Goal: Check status: Check status

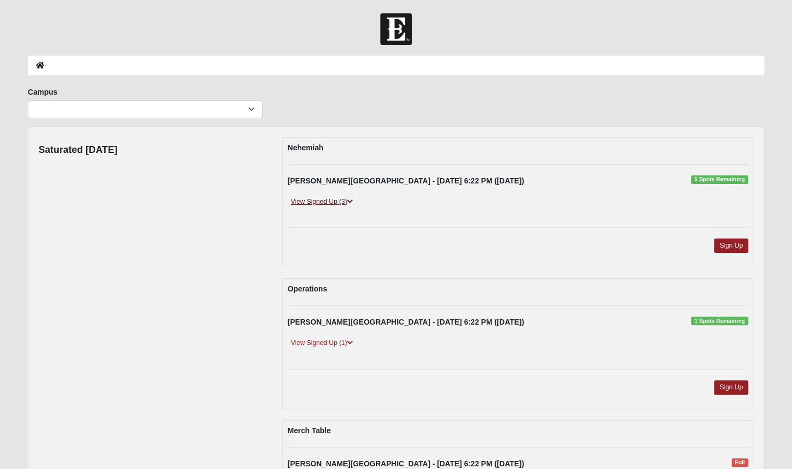
click at [344, 200] on link "View Signed Up (3)" at bounding box center [322, 201] width 68 height 11
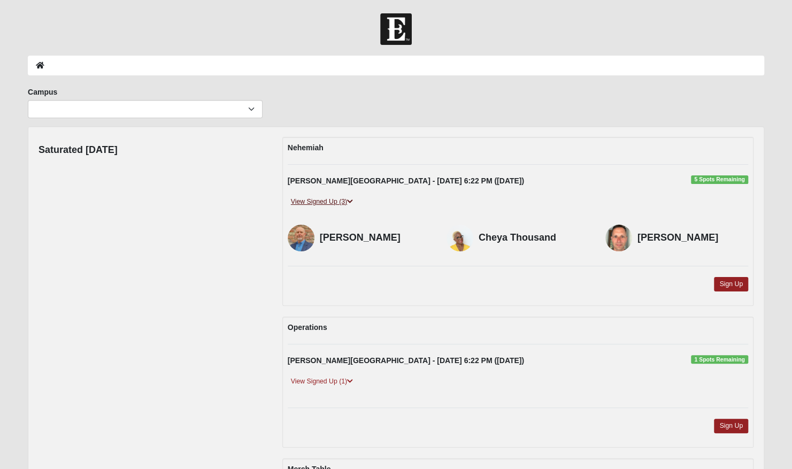
click at [344, 200] on link "View Signed Up (3)" at bounding box center [322, 201] width 68 height 11
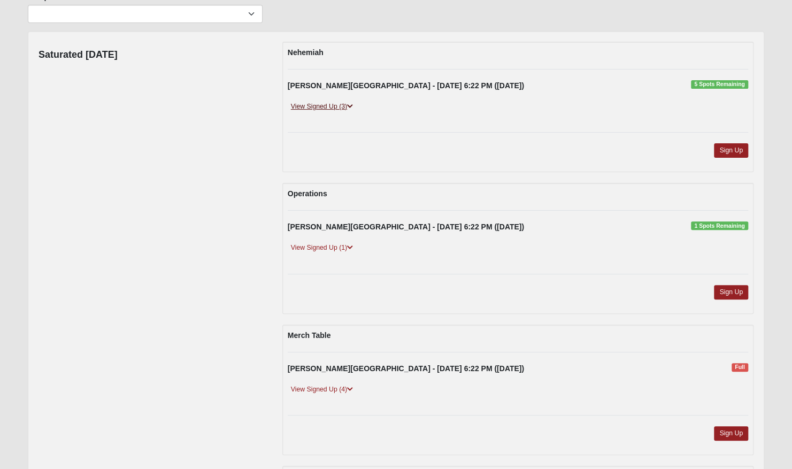
scroll to position [128, 0]
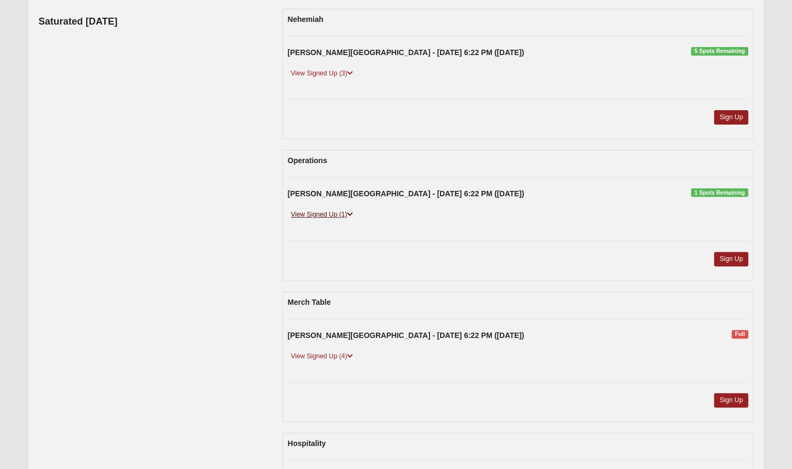
click at [344, 215] on link "View Signed Up (1)" at bounding box center [322, 214] width 68 height 11
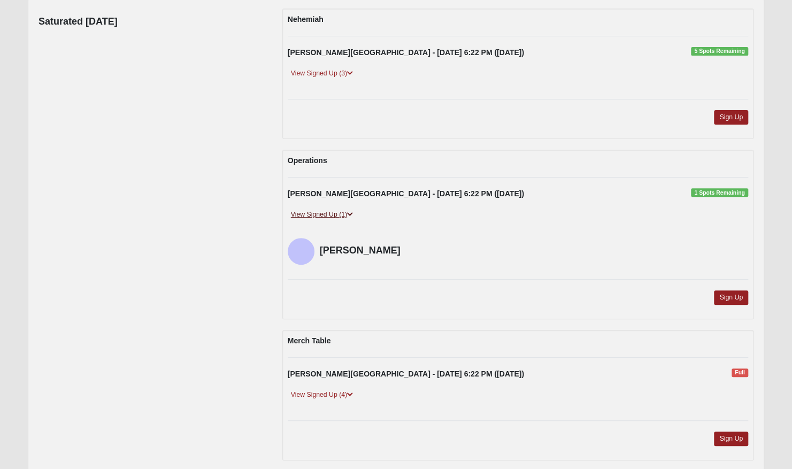
click at [344, 215] on link "View Signed Up (1)" at bounding box center [322, 214] width 68 height 11
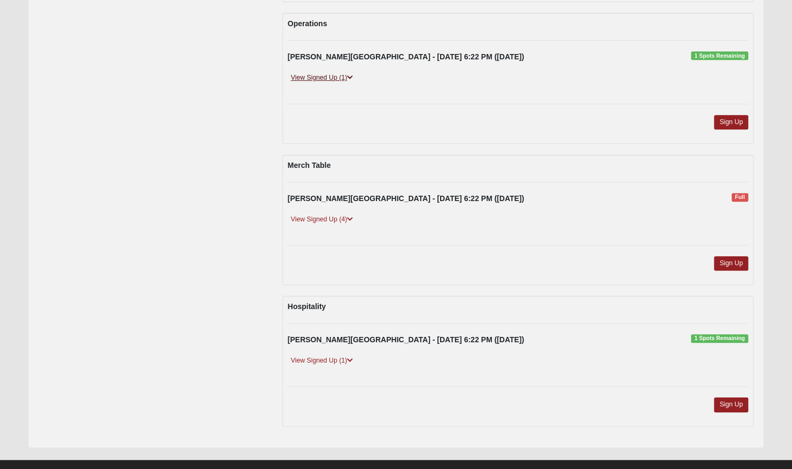
scroll to position [272, 0]
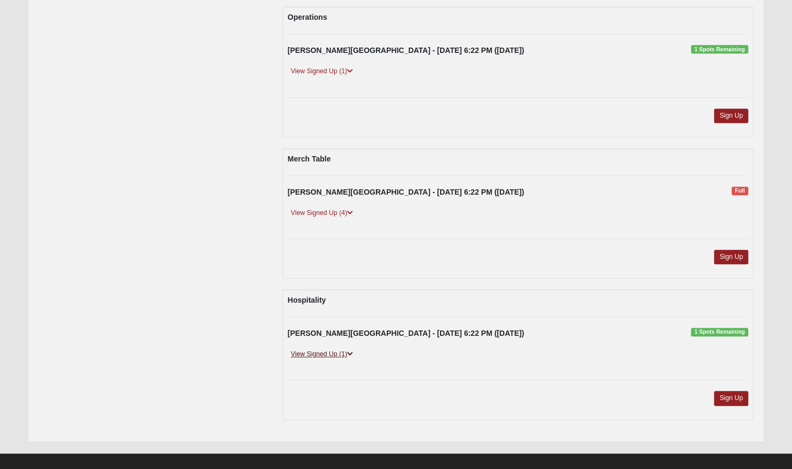
click at [346, 350] on link "View Signed Up (1)" at bounding box center [322, 354] width 68 height 11
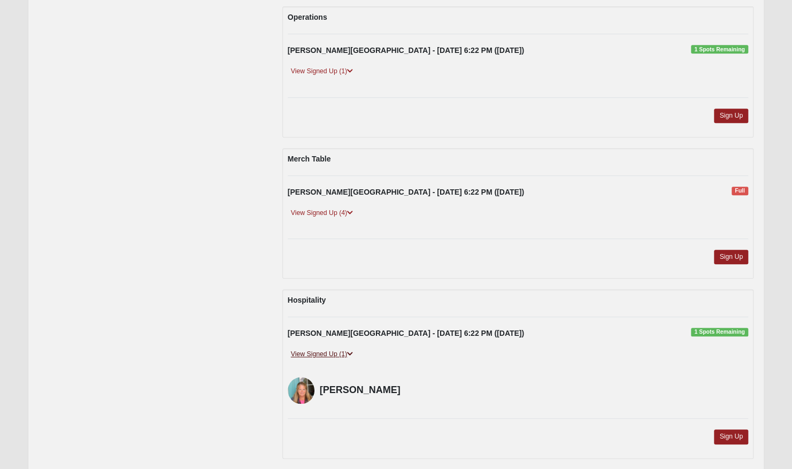
click at [346, 350] on link "View Signed Up (1)" at bounding box center [322, 354] width 68 height 11
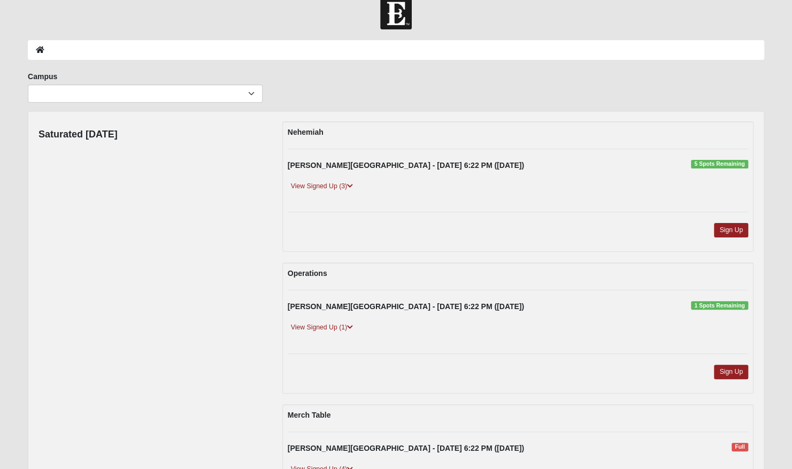
scroll to position [0, 0]
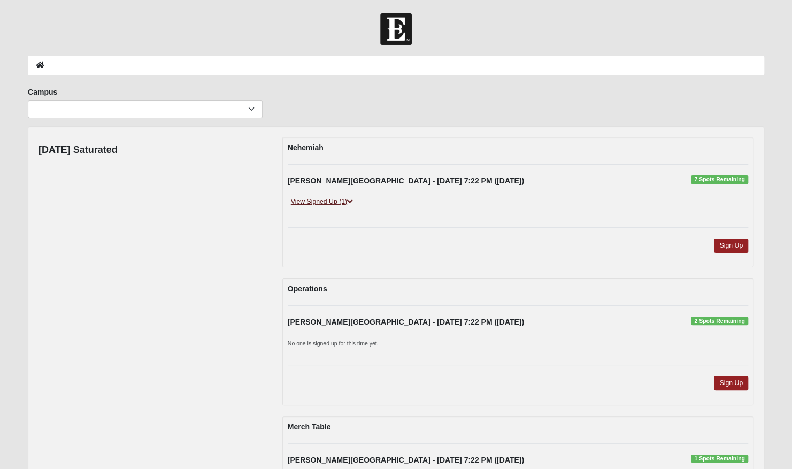
click at [346, 197] on link "View Signed Up (1)" at bounding box center [322, 201] width 68 height 11
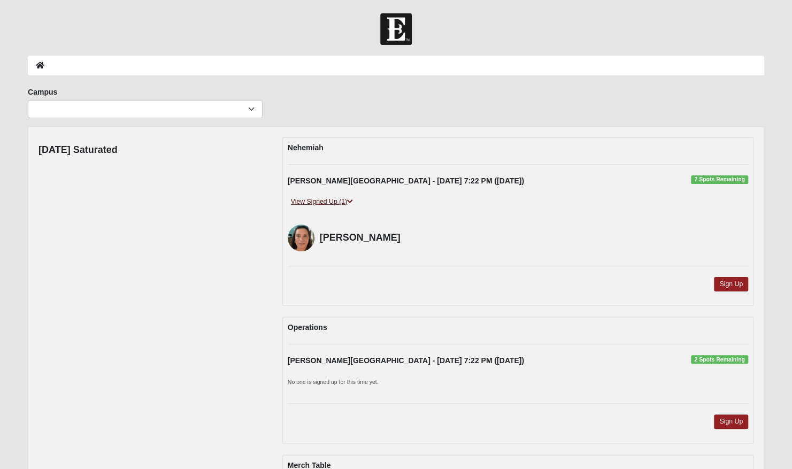
click at [346, 197] on link "View Signed Up (1)" at bounding box center [322, 201] width 68 height 11
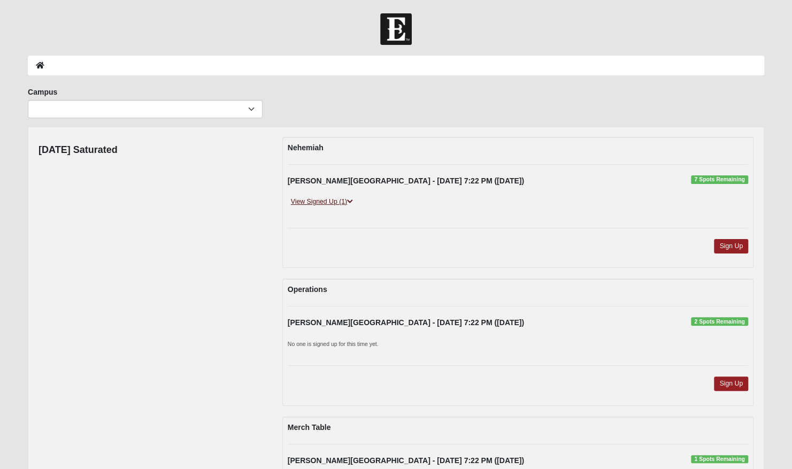
click at [346, 197] on link "View Signed Up (1)" at bounding box center [322, 201] width 68 height 11
click at [340, 199] on link "View Signed Up (1)" at bounding box center [322, 201] width 68 height 11
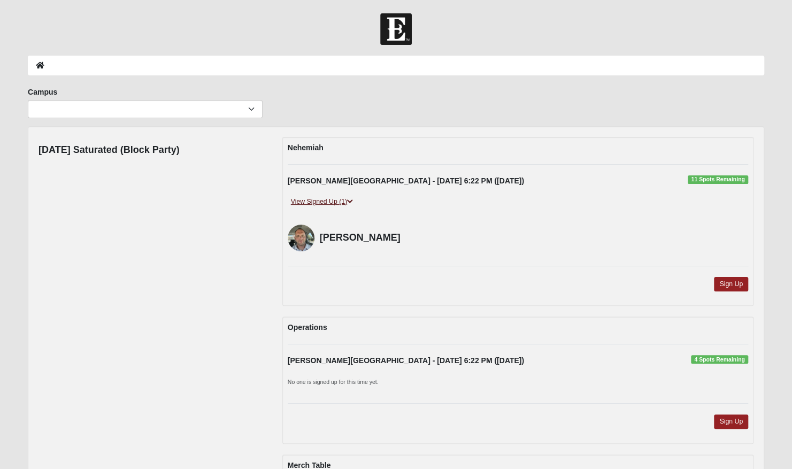
click at [340, 199] on link "View Signed Up (1)" at bounding box center [322, 201] width 68 height 11
